Goal: Task Accomplishment & Management: Use online tool/utility

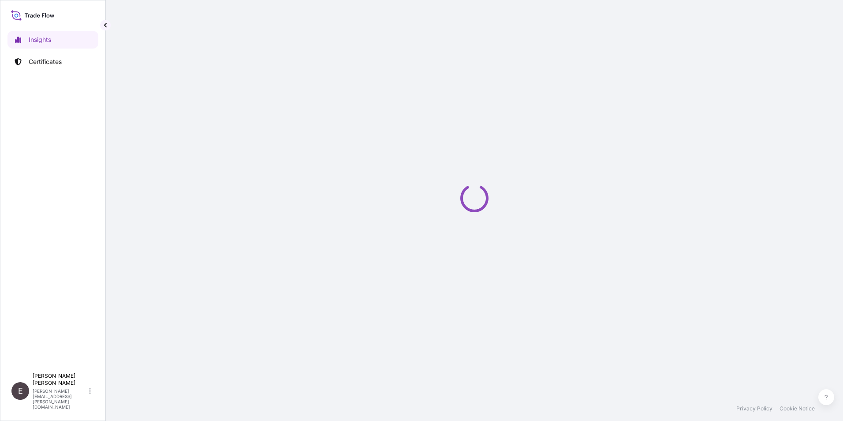
select select "2025"
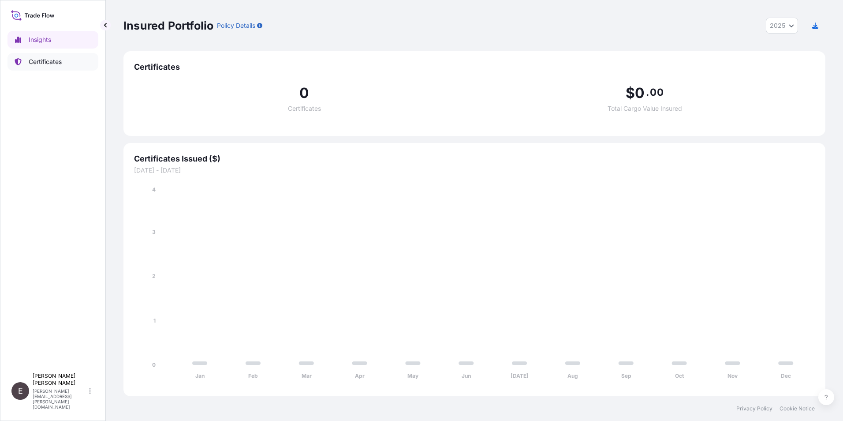
click at [49, 60] on p "Certificates" at bounding box center [45, 61] width 33 height 9
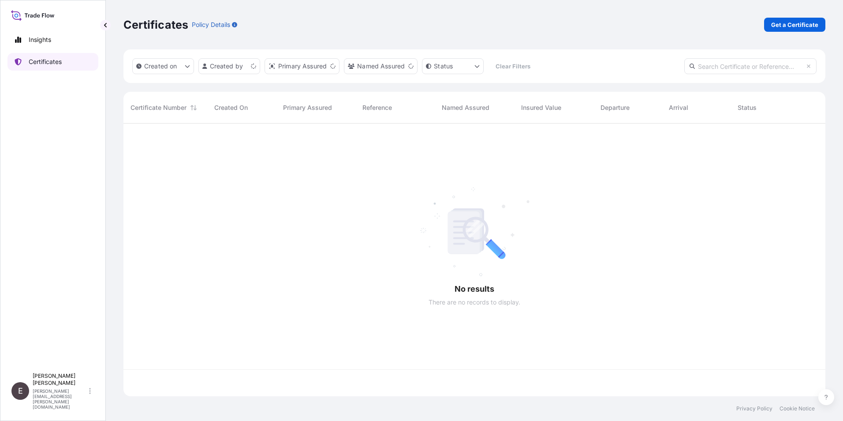
scroll to position [271, 695]
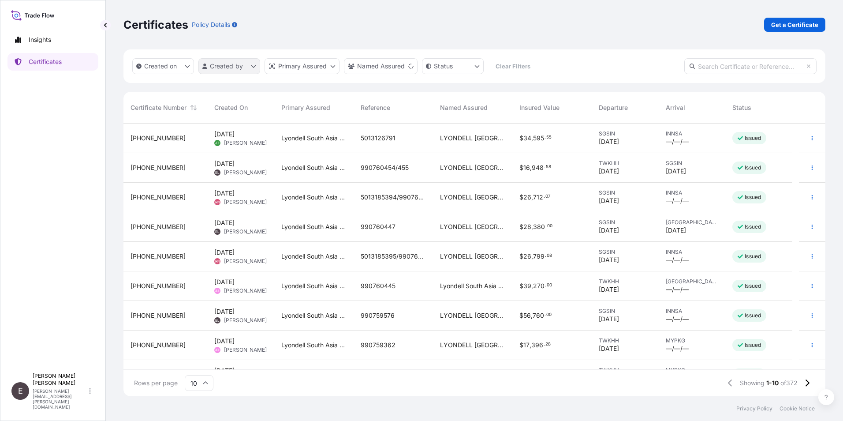
click at [228, 65] on html "Insights Certificates E [PERSON_NAME] [PERSON_NAME][EMAIL_ADDRESS][PERSON_NAME]…" at bounding box center [421, 210] width 843 height 421
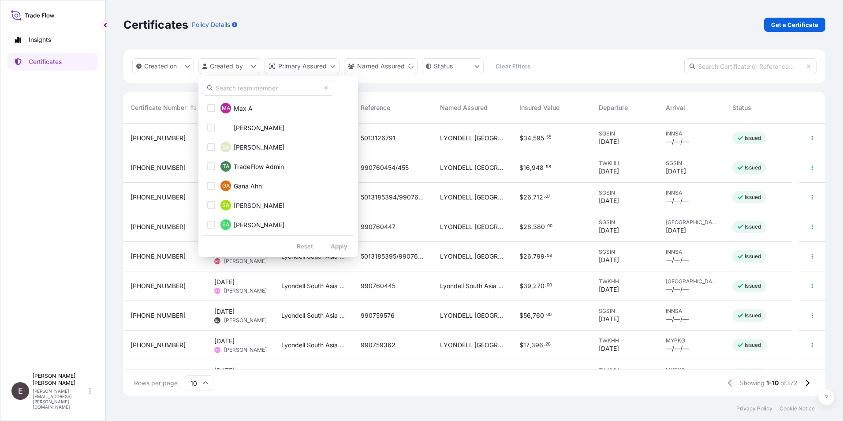
click at [233, 90] on input "text" at bounding box center [268, 88] width 132 height 16
click at [242, 88] on input "text" at bounding box center [268, 88] width 132 height 16
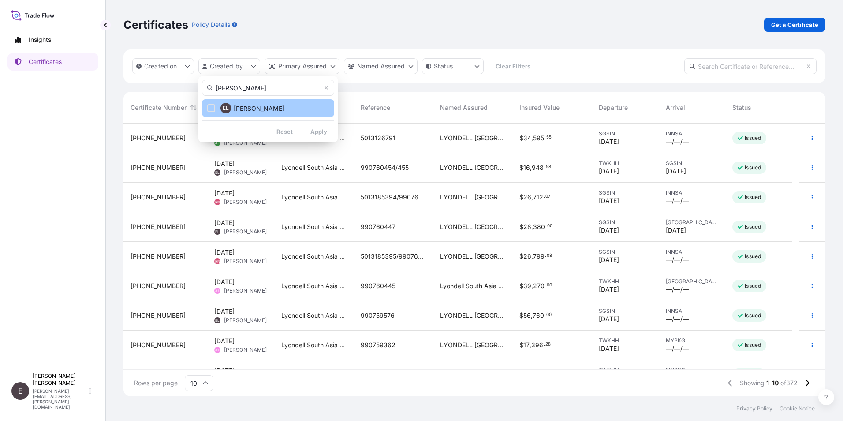
type input "[PERSON_NAME]"
click at [220, 107] on div "EL" at bounding box center [225, 108] width 11 height 11
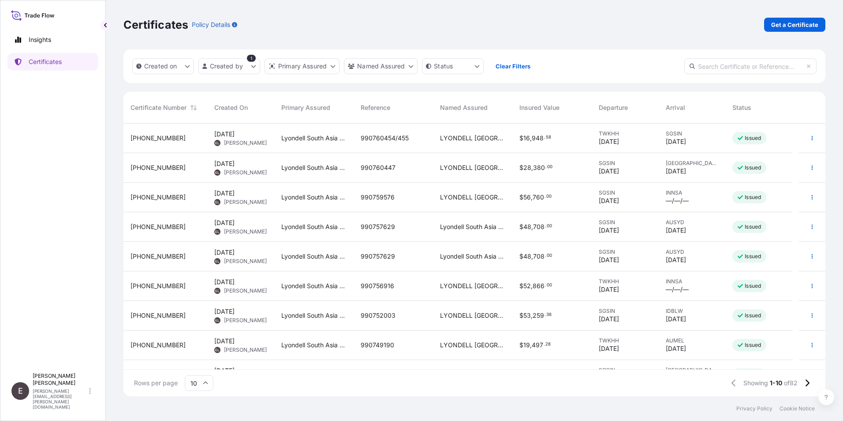
click at [202, 383] on input "10" at bounding box center [199, 383] width 29 height 16
click at [199, 358] on div "50" at bounding box center [199, 358] width 22 height 17
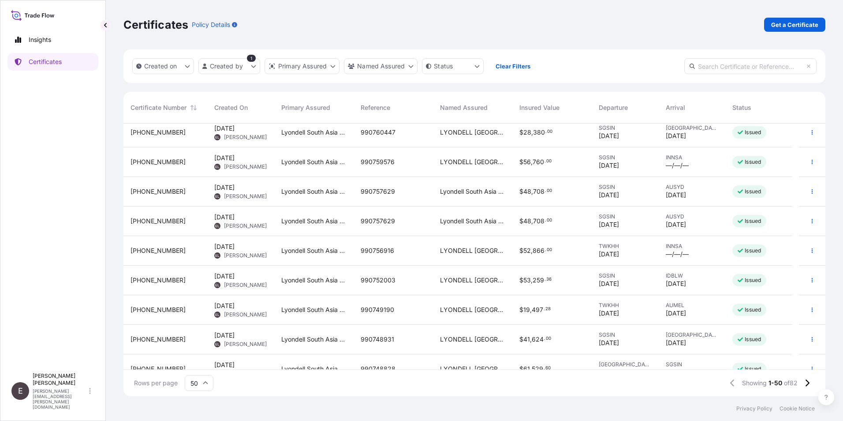
scroll to position [53, 0]
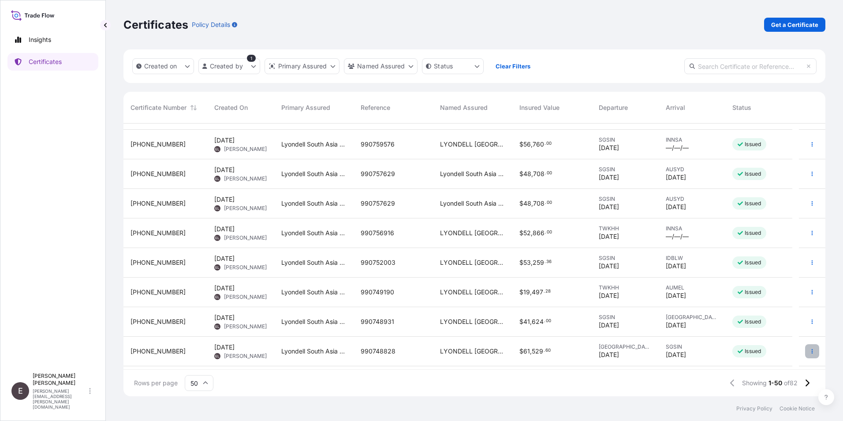
click at [810, 348] on icon "button" at bounding box center [812, 350] width 5 height 5
click at [754, 350] on p "Duplicate certificate" at bounding box center [762, 352] width 58 height 9
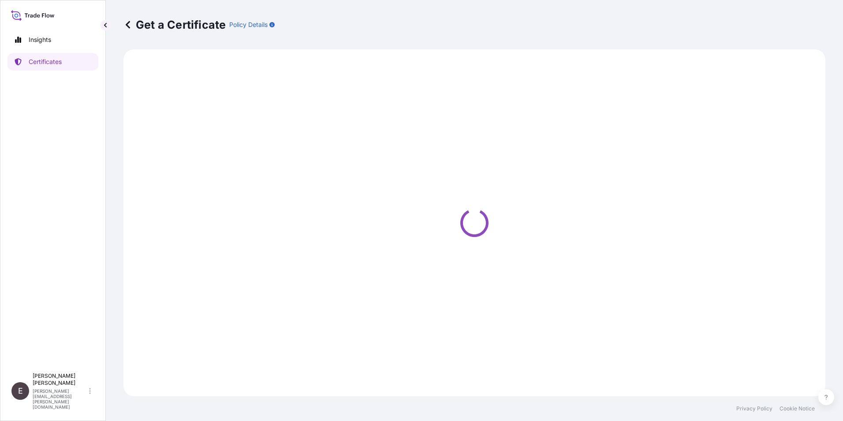
select select "Sea"
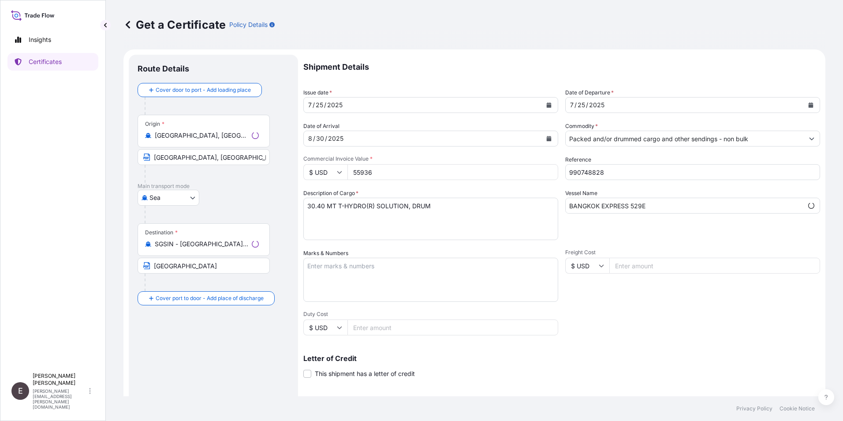
select select "32022"
